Goal: Find specific page/section: Find specific page/section

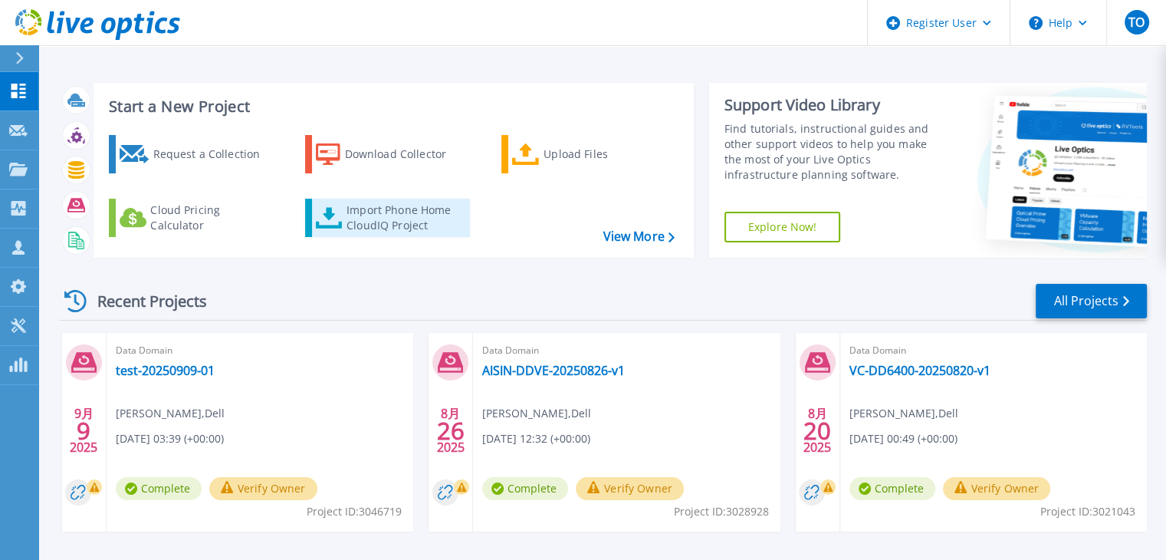
click at [408, 219] on div "Import Phone Home CloudIQ Project" at bounding box center [407, 217] width 120 height 31
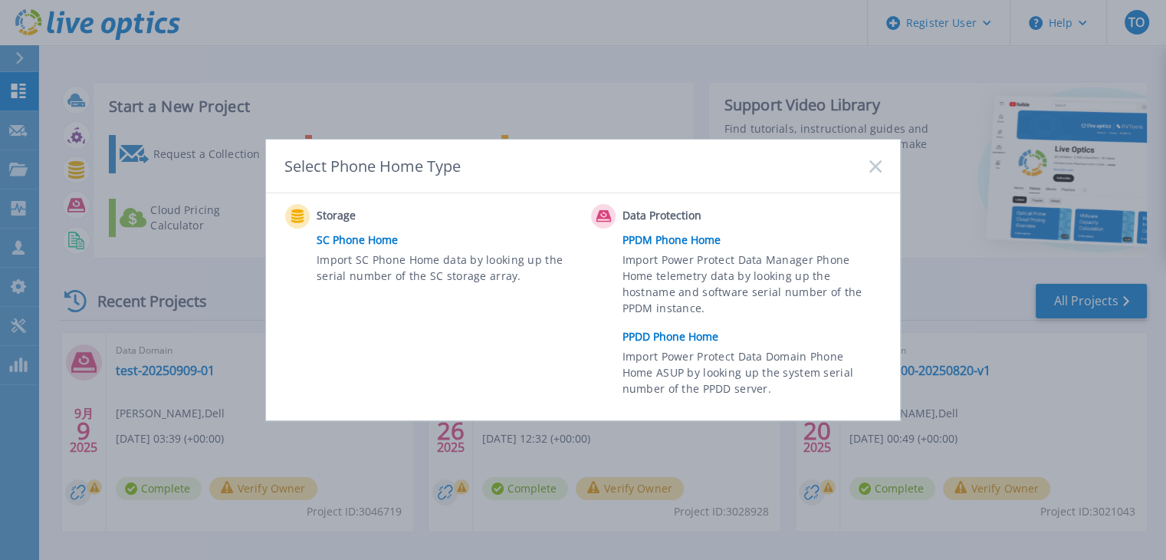
click at [665, 332] on link "PPDD Phone Home" at bounding box center [756, 336] width 267 height 23
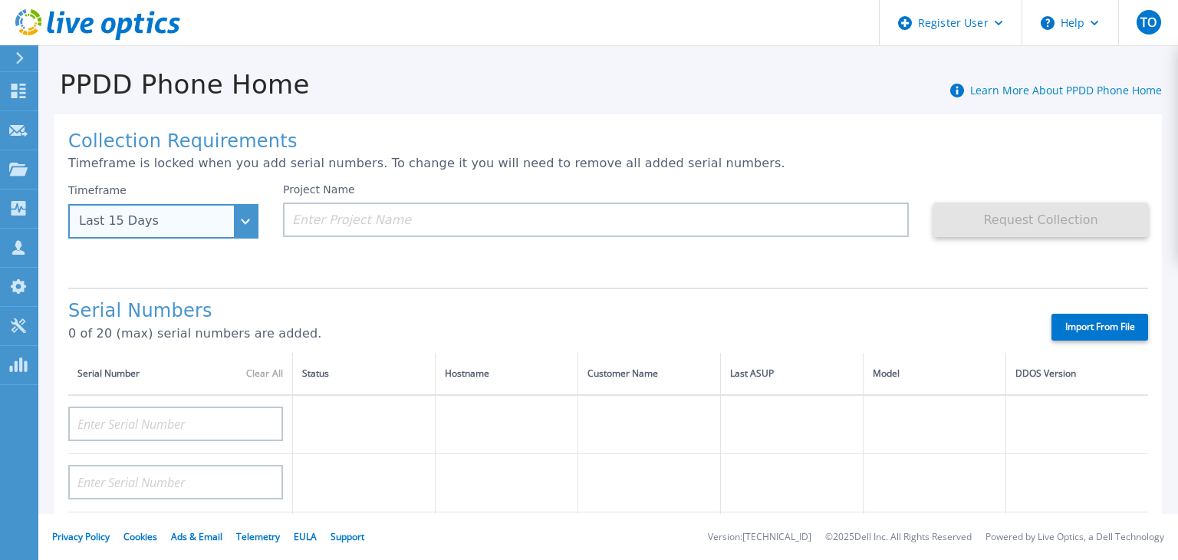
click at [245, 215] on div "Last 15 Days" at bounding box center [163, 221] width 190 height 35
click at [632, 259] on div "Project Name" at bounding box center [608, 229] width 650 height 92
click at [247, 228] on div "Last 15 Days" at bounding box center [163, 221] width 190 height 35
click at [351, 258] on div "Project Name" at bounding box center [608, 229] width 650 height 92
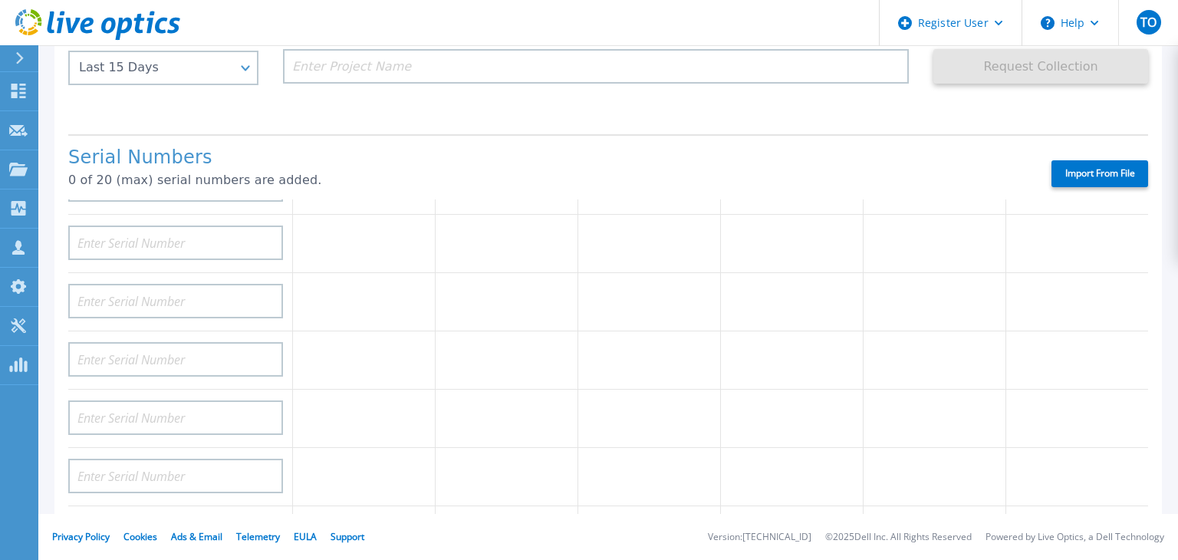
scroll to position [422, 0]
